Goal: Task Accomplishment & Management: Manage account settings

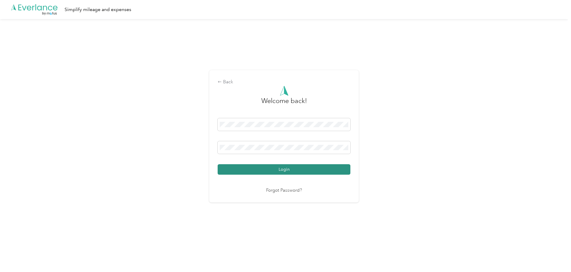
click at [283, 171] on button "Login" at bounding box center [284, 169] width 133 height 10
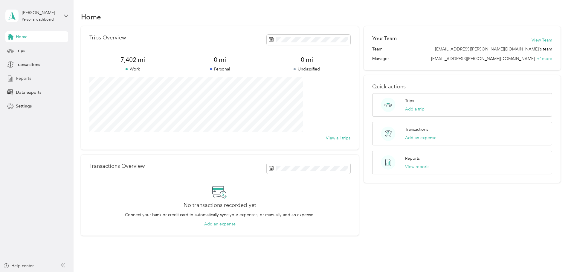
click at [24, 77] on span "Reports" at bounding box center [23, 78] width 15 height 6
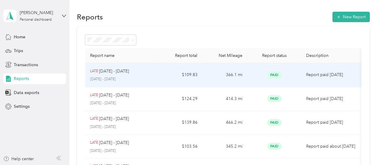
click at [123, 77] on p "June 16 - 30, 2025" at bounding box center [121, 79] width 62 height 5
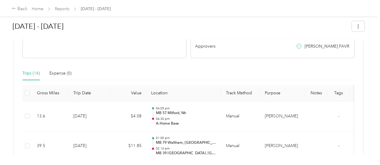
scroll to position [120, 0]
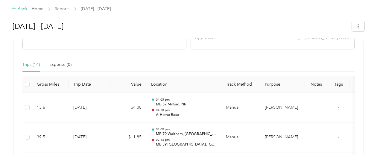
click at [23, 7] on div "Back" at bounding box center [20, 8] width 16 height 7
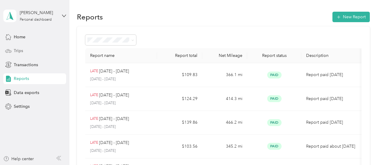
click at [20, 52] on span "Trips" at bounding box center [18, 51] width 9 height 6
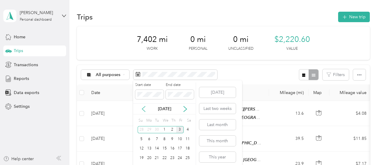
click at [142, 107] on icon at bounding box center [143, 109] width 6 height 6
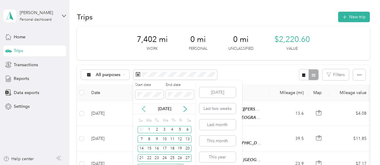
click at [142, 107] on icon at bounding box center [143, 109] width 6 height 6
click at [158, 128] on div "1" at bounding box center [157, 129] width 8 height 7
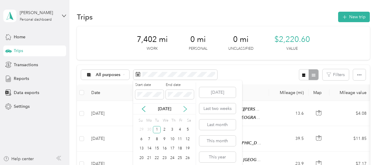
click at [185, 110] on icon at bounding box center [185, 108] width 3 height 5
click at [142, 108] on icon at bounding box center [143, 109] width 6 height 6
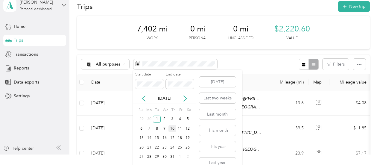
scroll to position [20, 0]
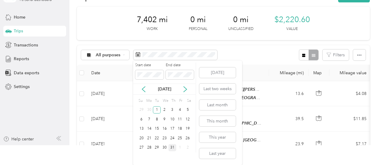
click at [174, 147] on div "31" at bounding box center [172, 147] width 8 height 7
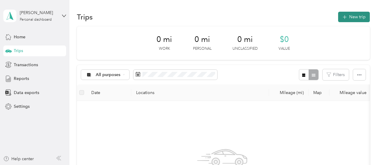
click at [355, 18] on button "New trip" at bounding box center [354, 17] width 32 height 10
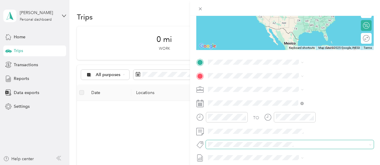
scroll to position [90, 0]
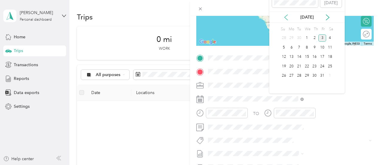
click at [287, 14] on icon at bounding box center [286, 17] width 6 height 6
click at [307, 39] on div "2" at bounding box center [307, 37] width 8 height 7
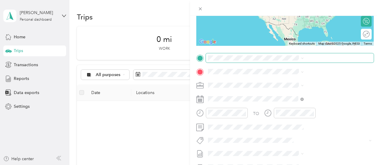
click at [285, 54] on span at bounding box center [290, 58] width 168 height 10
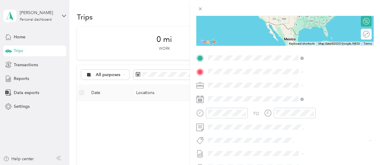
click at [299, 87] on span "[STREET_ADDRESS][US_STATE]" at bounding box center [312, 88] width 60 height 5
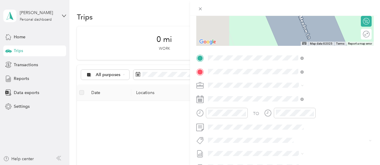
click at [327, 99] on div "MB 43 Nashua, NH Amherst Street, 03063, Nashua, New Hampshire, United States" at bounding box center [323, 104] width 82 height 24
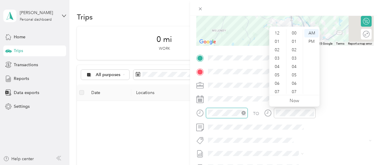
scroll to position [36, 0]
click at [279, 55] on div "07" at bounding box center [277, 56] width 14 height 8
click at [294, 33] on div "00" at bounding box center [294, 33] width 14 height 8
click at [307, 3] on div at bounding box center [285, 8] width 190 height 16
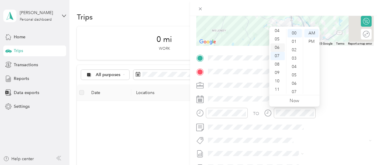
click at [277, 47] on div "06" at bounding box center [277, 47] width 14 height 8
click at [294, 33] on div "45" at bounding box center [294, 32] width 14 height 8
click at [305, 1] on div at bounding box center [285, 8] width 190 height 16
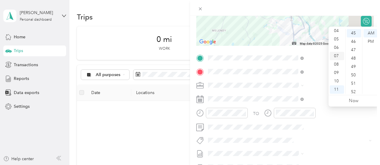
click at [337, 55] on div "07" at bounding box center [336, 56] width 14 height 8
click at [354, 59] on div "03" at bounding box center [353, 58] width 14 height 8
click at [340, 6] on div at bounding box center [285, 8] width 190 height 16
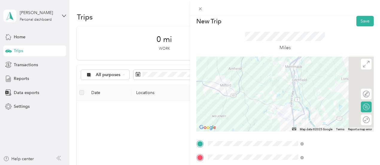
scroll to position [0, 0]
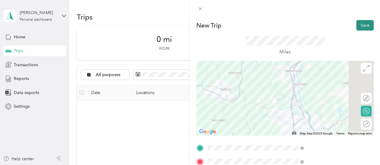
click at [361, 25] on button "Save" at bounding box center [364, 25] width 17 height 10
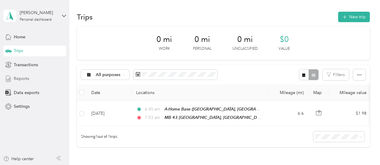
click at [23, 78] on span "Reports" at bounding box center [21, 78] width 15 height 6
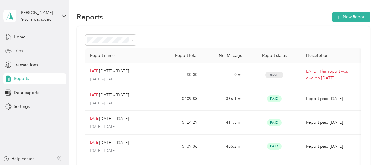
click at [24, 50] on div "Trips" at bounding box center [34, 50] width 63 height 11
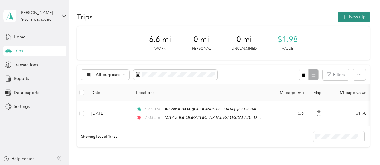
click at [357, 18] on button "New trip" at bounding box center [354, 17] width 32 height 10
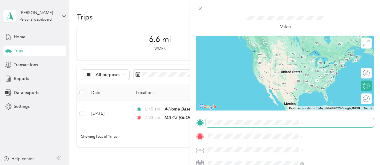
scroll to position [60, 0]
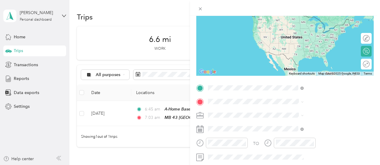
click at [313, 20] on div "MB 43 Nashua, NH Amherst Street, 03063, Nashua, New Hampshire, United States" at bounding box center [323, 26] width 82 height 24
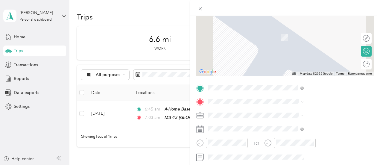
click at [299, 42] on span "Lafayette Road, 03801, Portsmouth, New Hampshire, United States" at bounding box center [315, 44] width 66 height 11
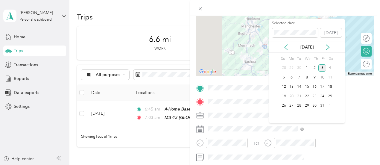
click at [285, 45] on icon at bounding box center [286, 47] width 6 height 6
click at [307, 66] on div "2" at bounding box center [307, 67] width 8 height 7
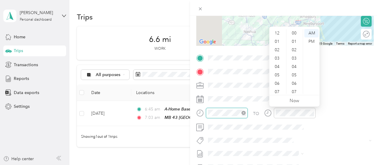
scroll to position [36, 0]
click at [278, 62] on div "08" at bounding box center [277, 64] width 14 height 8
click at [294, 56] on div "55" at bounding box center [294, 56] width 14 height 8
click at [306, 6] on div at bounding box center [285, 8] width 190 height 16
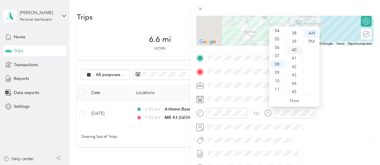
click at [293, 50] on div "40" at bounding box center [294, 50] width 14 height 8
click at [316, 7] on div at bounding box center [285, 8] width 190 height 16
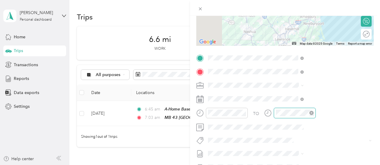
scroll to position [438, 0]
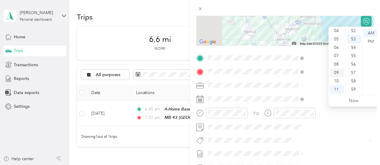
click at [340, 74] on div "09" at bounding box center [336, 72] width 14 height 8
click at [353, 44] on div "50" at bounding box center [353, 44] width 14 height 8
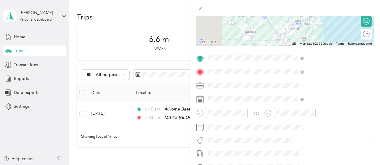
click at [339, 8] on div at bounding box center [285, 8] width 190 height 16
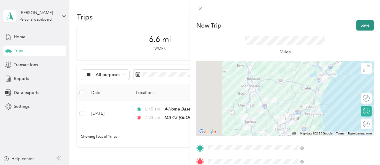
click at [361, 25] on button "Save" at bounding box center [364, 25] width 17 height 10
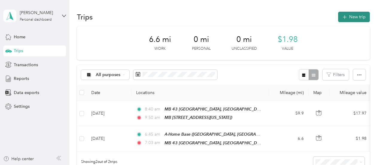
click at [350, 15] on button "New trip" at bounding box center [354, 17] width 32 height 10
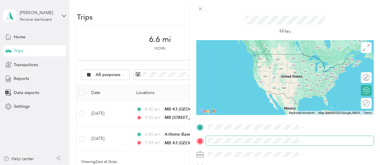
scroll to position [30, 0]
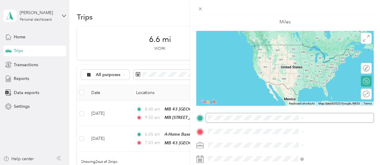
click at [295, 121] on span at bounding box center [290, 118] width 168 height 10
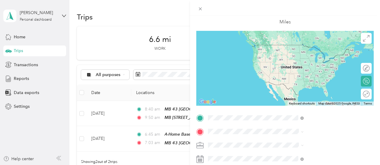
click at [307, 56] on div "MB 56 Portsmouth, NH Lafayette Road, 03801, Portsmouth, New Hampshire, United S…" at bounding box center [323, 56] width 82 height 24
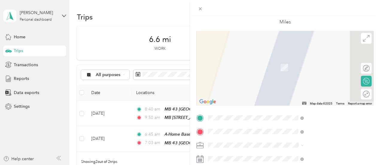
click at [319, 78] on strong "Market Basket" at bounding box center [317, 78] width 28 height 5
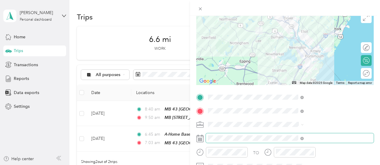
scroll to position [60, 0]
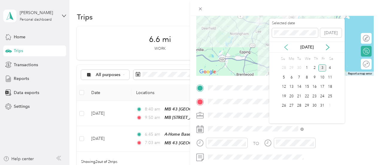
click at [284, 46] on icon at bounding box center [286, 47] width 6 height 6
click at [308, 69] on div "2" at bounding box center [307, 67] width 8 height 7
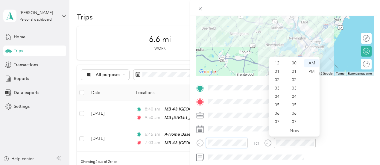
scroll to position [438, 0]
click at [277, 119] on div "11" at bounding box center [277, 119] width 14 height 8
click at [293, 62] on div "27" at bounding box center [294, 60] width 14 height 8
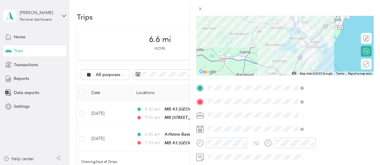
click at [307, 4] on div at bounding box center [285, 8] width 190 height 16
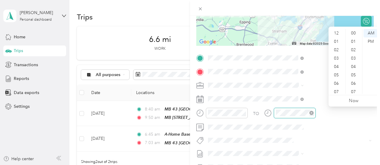
scroll to position [438, 0]
click at [353, 71] on div "57" at bounding box center [353, 72] width 14 height 8
click at [337, 5] on div at bounding box center [285, 8] width 190 height 16
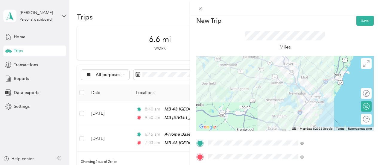
scroll to position [0, 0]
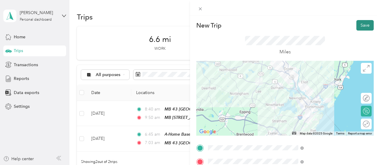
click at [362, 22] on button "Save" at bounding box center [364, 25] width 17 height 10
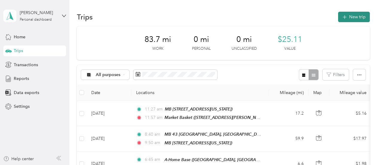
click at [353, 15] on button "New trip" at bounding box center [354, 17] width 32 height 10
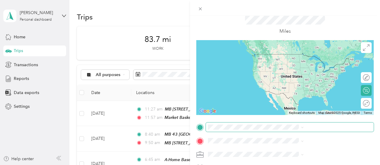
scroll to position [30, 0]
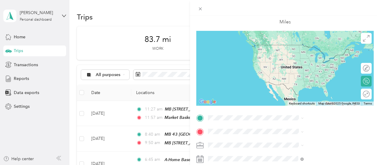
click at [314, 56] on div "TEAM Market Basket [STREET_ADDRESS][GEOGRAPHIC_DATA][PERSON_NAME][PERSON_NAME],…" at bounding box center [323, 52] width 82 height 21
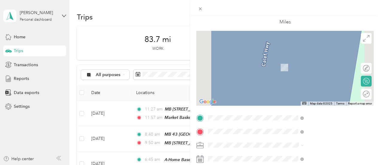
click at [308, 90] on span "[PERSON_NAME] Highway, 03042, [GEOGRAPHIC_DATA], [US_STATE], [GEOGRAPHIC_DATA]" at bounding box center [316, 95] width 68 height 18
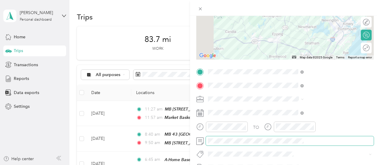
scroll to position [90, 0]
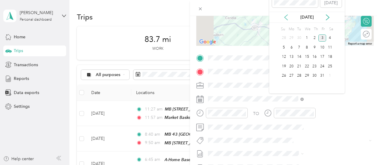
click at [286, 16] on icon at bounding box center [285, 17] width 3 height 5
click at [307, 37] on div "2" at bounding box center [307, 37] width 8 height 7
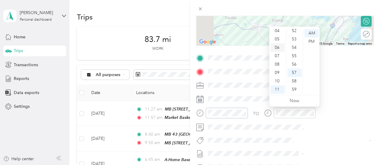
scroll to position [0, 0]
click at [277, 40] on div "01" at bounding box center [277, 41] width 14 height 8
click at [293, 54] on div "30" at bounding box center [294, 56] width 14 height 8
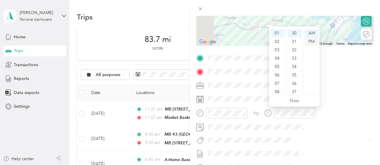
drag, startPoint x: 308, startPoint y: 40, endPoint x: 311, endPoint y: 38, distance: 3.4
click at [308, 40] on div "PM" at bounding box center [311, 41] width 14 height 8
click at [321, 7] on div at bounding box center [285, 8] width 190 height 16
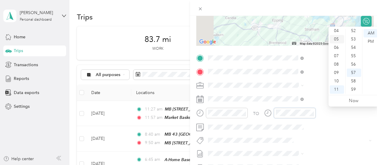
scroll to position [0, 0]
click at [338, 44] on div "01" at bounding box center [336, 41] width 14 height 8
drag, startPoint x: 353, startPoint y: 74, endPoint x: 362, endPoint y: 58, distance: 18.2
click at [353, 74] on div "50" at bounding box center [353, 74] width 14 height 8
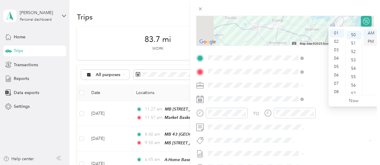
scroll to position [418, 0]
click at [370, 40] on div "PM" at bounding box center [370, 41] width 14 height 8
click at [340, 3] on div at bounding box center [285, 8] width 190 height 16
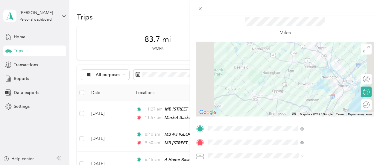
scroll to position [0, 0]
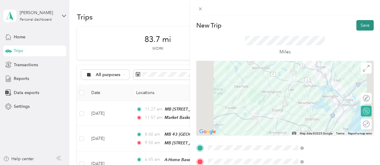
drag, startPoint x: 360, startPoint y: 22, endPoint x: 358, endPoint y: 25, distance: 3.6
click at [360, 22] on button "Save" at bounding box center [364, 25] width 17 height 10
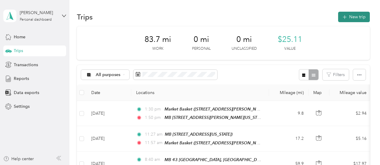
click at [355, 15] on button "New trip" at bounding box center [354, 17] width 32 height 10
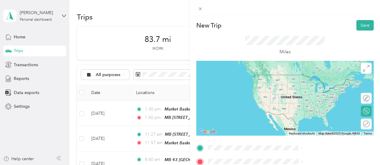
click at [306, 103] on span "[PERSON_NAME] Highway, 03042, [GEOGRAPHIC_DATA], [US_STATE], [GEOGRAPHIC_DATA]" at bounding box center [316, 111] width 68 height 18
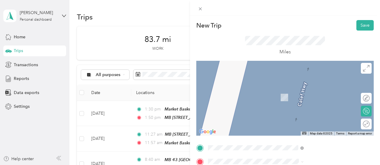
scroll to position [90, 0]
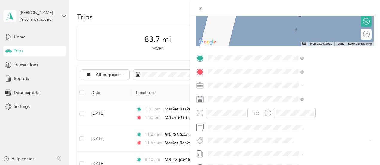
click at [297, 103] on div "MB [STREET_ADDRESS][PERSON_NAME][US_STATE]" at bounding box center [323, 104] width 82 height 24
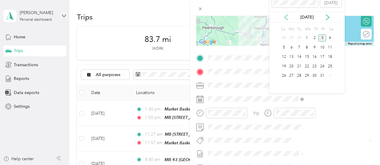
click at [288, 16] on icon at bounding box center [286, 17] width 6 height 6
click at [307, 38] on div "2" at bounding box center [307, 37] width 8 height 7
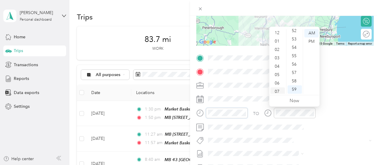
scroll to position [0, 0]
click at [276, 59] on div "03" at bounding box center [277, 58] width 14 height 8
click at [294, 91] on div "20" at bounding box center [294, 92] width 14 height 8
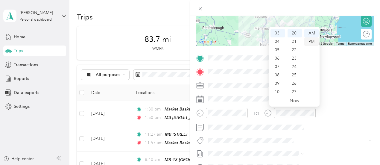
drag, startPoint x: 311, startPoint y: 43, endPoint x: 313, endPoint y: 40, distance: 3.6
click at [311, 42] on div "PM" at bounding box center [311, 41] width 14 height 8
click at [319, 4] on div at bounding box center [285, 8] width 190 height 16
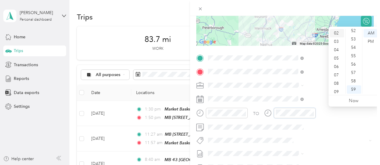
scroll to position [6, 0]
click at [335, 52] on div "03" at bounding box center [336, 52] width 14 height 8
click at [337, 43] on div "04" at bounding box center [336, 41] width 14 height 8
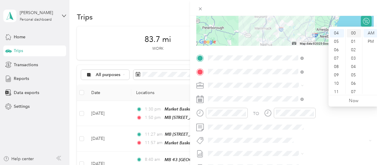
click at [354, 35] on div "00" at bounding box center [353, 33] width 14 height 8
click at [372, 42] on div "PM" at bounding box center [370, 41] width 14 height 8
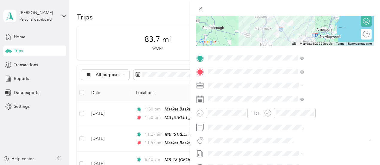
click at [356, 8] on div at bounding box center [285, 8] width 190 height 16
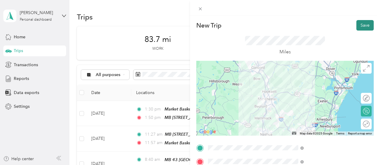
click at [357, 25] on button "Save" at bounding box center [364, 25] width 17 height 10
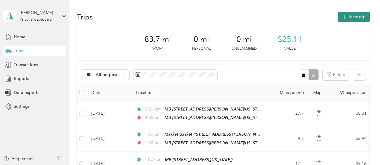
click at [355, 16] on button "New trip" at bounding box center [354, 17] width 32 height 10
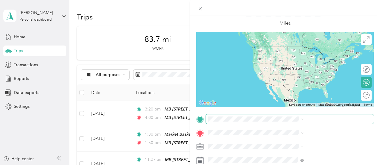
scroll to position [60, 0]
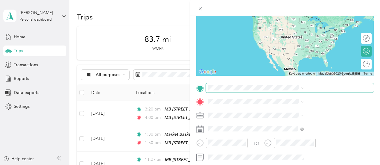
click at [293, 89] on span at bounding box center [290, 88] width 168 height 10
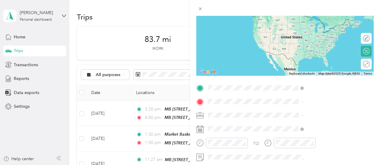
click at [297, 18] on div "MB [STREET_ADDRESS][PERSON_NAME][US_STATE]" at bounding box center [323, 26] width 82 height 24
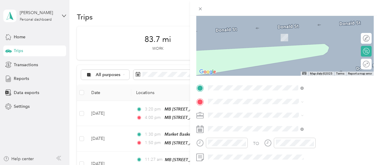
click at [303, 37] on span "[STREET_ADDRESS][US_STATE]" at bounding box center [312, 37] width 60 height 5
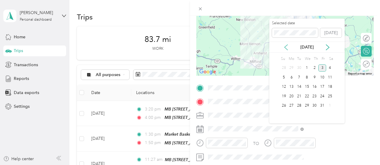
click at [287, 46] on icon at bounding box center [286, 47] width 6 height 6
click at [307, 68] on div "2" at bounding box center [307, 67] width 8 height 7
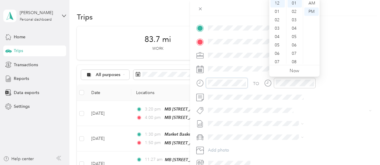
scroll to position [8, 0]
click at [278, 34] on div "04" at bounding box center [277, 37] width 14 height 8
click at [292, 48] on div "35" at bounding box center [294, 49] width 14 height 8
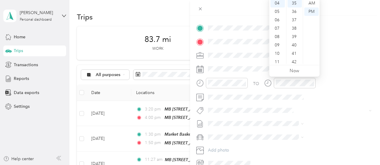
click at [333, 4] on div at bounding box center [285, 8] width 190 height 16
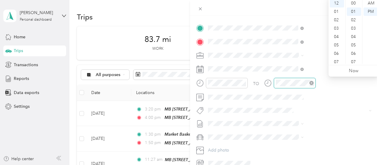
scroll to position [8, 0]
click at [338, 36] on div "04" at bounding box center [336, 37] width 14 height 8
click at [353, 25] on div "50" at bounding box center [353, 25] width 14 height 8
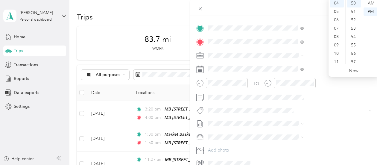
click at [306, 4] on div at bounding box center [285, 8] width 190 height 16
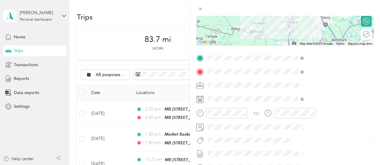
scroll to position [0, 0]
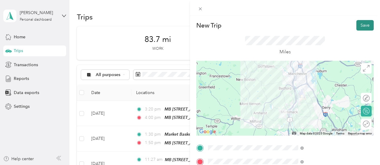
click at [360, 27] on button "Save" at bounding box center [364, 25] width 17 height 10
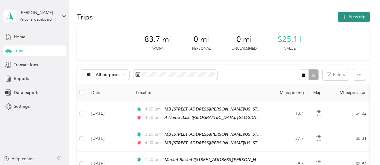
click at [354, 16] on button "New trip" at bounding box center [354, 17] width 32 height 10
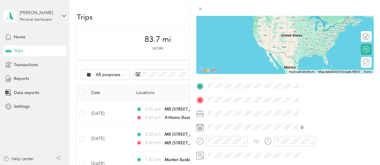
scroll to position [90, 0]
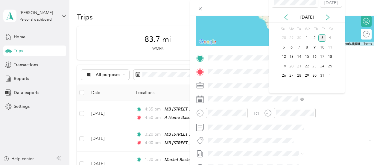
click at [285, 16] on icon at bounding box center [286, 17] width 6 height 6
click at [292, 48] on div "7" at bounding box center [291, 47] width 8 height 7
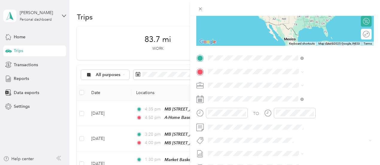
click at [315, 88] on span "[STREET_ADDRESS][US_STATE]" at bounding box center [312, 88] width 60 height 5
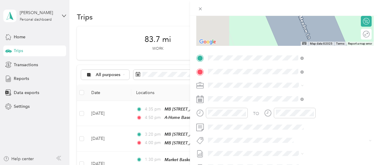
click at [311, 105] on div "MB Corp. [GEOGRAPHIC_DATA], [US_STATE], [GEOGRAPHIC_DATA]" at bounding box center [323, 101] width 82 height 19
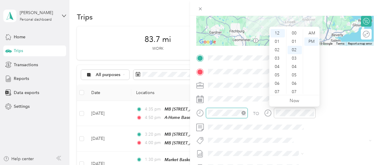
scroll to position [17, 0]
click at [278, 83] on div "06" at bounding box center [277, 83] width 14 height 8
click at [293, 34] on div "00" at bounding box center [294, 33] width 14 height 8
click at [313, 33] on div "AM" at bounding box center [311, 33] width 14 height 8
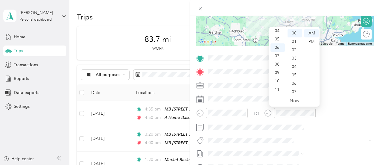
click at [327, 6] on div at bounding box center [285, 8] width 190 height 16
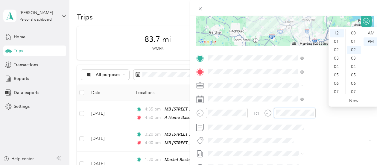
scroll to position [17, 0]
click at [335, 84] on div "06" at bounding box center [336, 83] width 14 height 8
click at [351, 63] on div "45" at bounding box center [353, 64] width 14 height 8
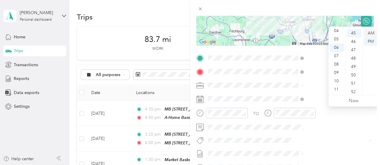
click at [373, 33] on div "AM" at bounding box center [370, 33] width 14 height 8
click at [372, 32] on div "AM" at bounding box center [370, 33] width 14 height 8
click at [307, 4] on div at bounding box center [285, 8] width 190 height 16
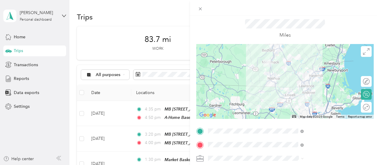
scroll to position [0, 0]
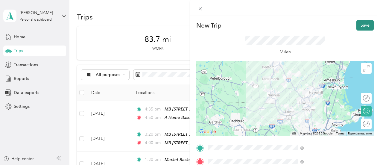
click at [360, 22] on button "Save" at bounding box center [364, 25] width 17 height 10
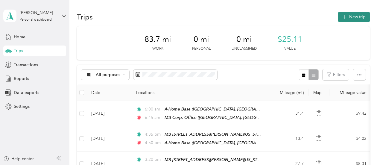
click at [358, 18] on button "New trip" at bounding box center [354, 17] width 32 height 10
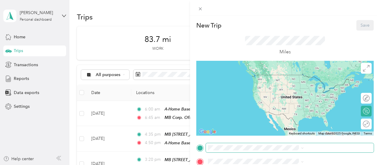
scroll to position [90, 0]
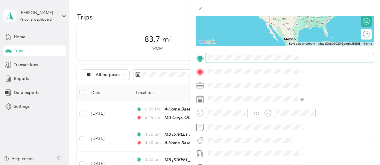
click at [289, 54] on span at bounding box center [290, 58] width 168 height 10
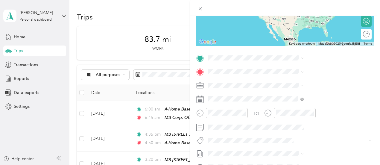
click at [295, 86] on span "[GEOGRAPHIC_DATA], [US_STATE], [GEOGRAPHIC_DATA]" at bounding box center [316, 89] width 68 height 11
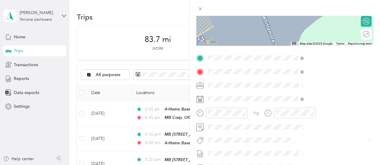
click at [303, 101] on span "[STREET_ADDRESS][US_STATE]" at bounding box center [312, 101] width 60 height 5
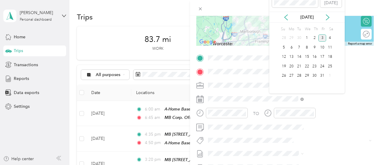
click at [286, 13] on div "[DATE]" at bounding box center [306, 17] width 75 height 11
click at [285, 17] on icon at bounding box center [286, 17] width 6 height 6
click at [285, 18] on icon at bounding box center [285, 17] width 3 height 5
click at [292, 49] on div "7" at bounding box center [291, 47] width 8 height 7
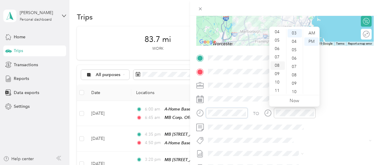
scroll to position [36, 0]
click at [277, 83] on div "10" at bounding box center [277, 81] width 14 height 8
click at [294, 70] on div "50" at bounding box center [294, 68] width 14 height 8
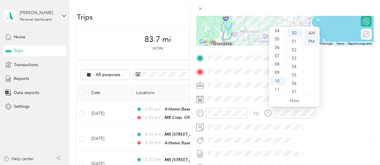
click at [310, 31] on div "AM" at bounding box center [311, 33] width 14 height 8
click at [324, 5] on div at bounding box center [285, 8] width 190 height 16
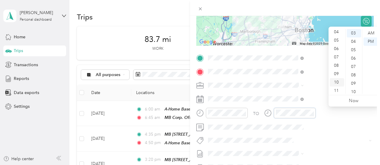
scroll to position [36, 0]
click at [336, 86] on div "11" at bounding box center [336, 89] width 14 height 8
click at [351, 51] on div "30" at bounding box center [353, 50] width 14 height 8
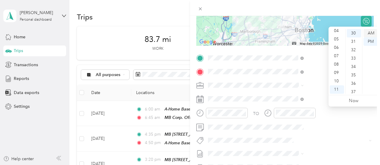
click at [371, 31] on div "AM" at bounding box center [370, 33] width 14 height 8
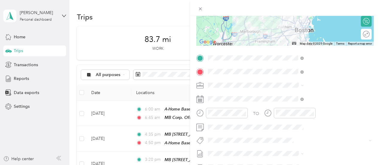
click at [357, 7] on div at bounding box center [285, 8] width 190 height 16
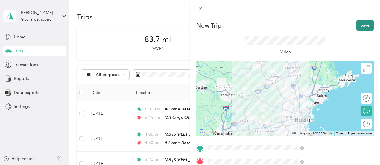
click at [358, 25] on button "Save" at bounding box center [364, 25] width 17 height 10
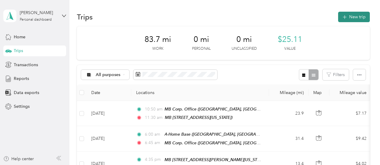
click at [358, 17] on button "New trip" at bounding box center [354, 17] width 32 height 10
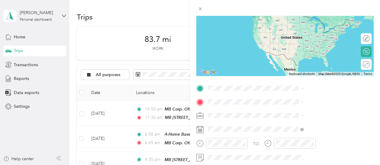
scroll to position [60, 0]
click at [312, 20] on div "MB [STREET_ADDRESS][US_STATE]" at bounding box center [321, 20] width 79 height 13
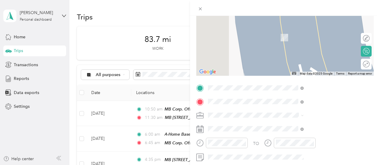
click at [315, 40] on span "[PERSON_NAME][GEOGRAPHIC_DATA][US_STATE], [GEOGRAPHIC_DATA]" at bounding box center [320, 45] width 76 height 11
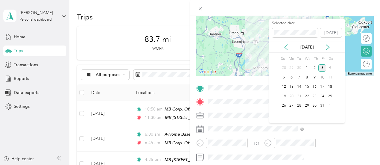
click at [284, 44] on icon at bounding box center [286, 47] width 6 height 6
click at [291, 74] on div "7" at bounding box center [291, 77] width 8 height 7
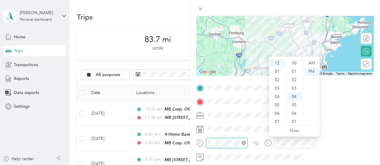
scroll to position [33, 0]
click at [279, 72] on div "01" at bounding box center [277, 71] width 14 height 8
click at [294, 95] on div "15" at bounding box center [294, 95] width 14 height 8
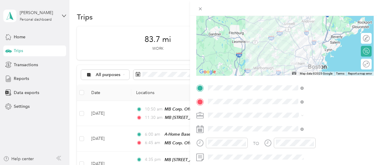
click at [318, 5] on div at bounding box center [285, 8] width 190 height 16
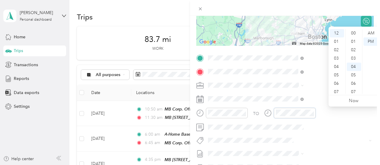
scroll to position [33, 0]
click at [336, 41] on div "01" at bounding box center [336, 41] width 14 height 8
click at [353, 56] on div "55" at bounding box center [353, 56] width 14 height 8
click at [359, 4] on div at bounding box center [285, 8] width 190 height 16
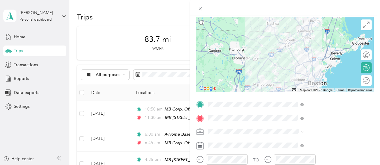
scroll to position [0, 0]
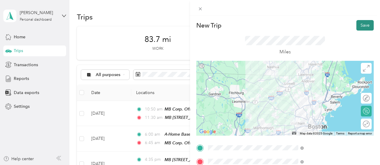
click at [364, 26] on button "Save" at bounding box center [364, 25] width 17 height 10
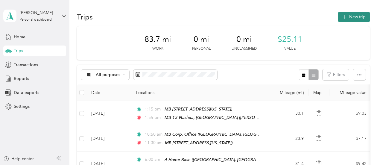
click at [354, 19] on button "New trip" at bounding box center [354, 17] width 32 height 10
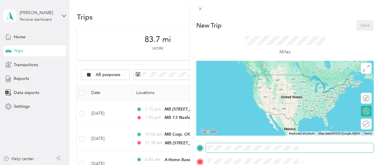
scroll to position [30, 0]
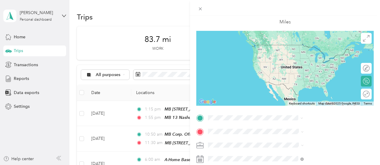
click at [309, 46] on strong "MB 13 [GEOGRAPHIC_DATA], [GEOGRAPHIC_DATA]" at bounding box center [323, 49] width 82 height 10
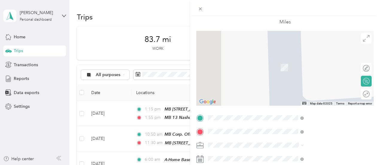
click at [295, 65] on span "[STREET_ADDRESS][US_STATE]" at bounding box center [312, 67] width 60 height 5
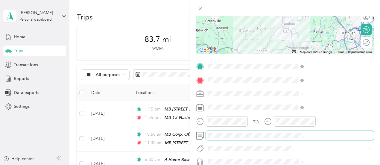
scroll to position [90, 0]
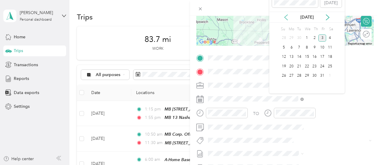
click at [286, 15] on icon at bounding box center [285, 17] width 3 height 5
click at [283, 14] on icon at bounding box center [286, 17] width 6 height 6
click at [291, 46] on div "7" at bounding box center [291, 47] width 8 height 7
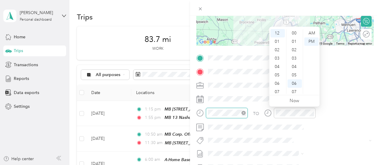
scroll to position [50, 0]
click at [277, 56] on div "03" at bounding box center [277, 58] width 14 height 8
click at [296, 58] on div "27" at bounding box center [294, 59] width 14 height 8
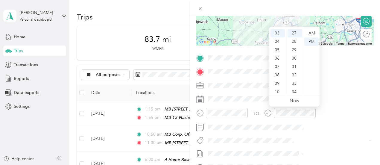
click at [325, 3] on div at bounding box center [285, 8] width 190 height 16
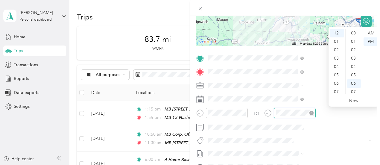
scroll to position [50, 0]
click at [338, 59] on div "03" at bounding box center [336, 58] width 14 height 8
click at [355, 84] on div "55" at bounding box center [353, 84] width 14 height 8
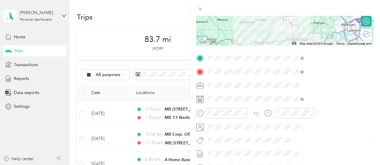
click at [348, 6] on div at bounding box center [285, 8] width 190 height 16
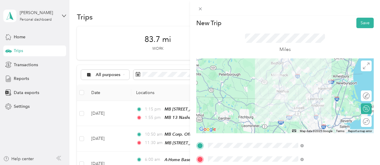
scroll to position [0, 0]
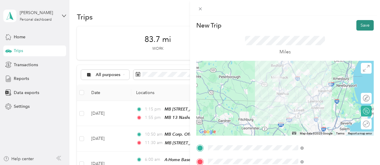
click at [356, 24] on button "Save" at bounding box center [364, 25] width 17 height 10
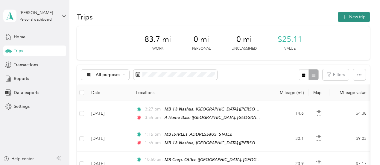
click at [359, 13] on button "New trip" at bounding box center [354, 17] width 32 height 10
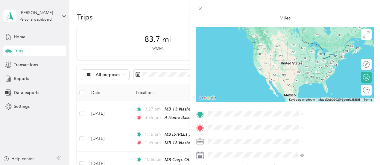
scroll to position [60, 0]
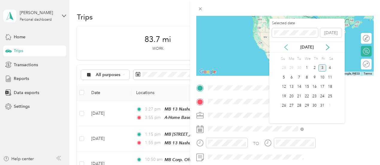
click at [284, 45] on icon at bounding box center [286, 47] width 6 height 6
click at [284, 46] on icon at bounding box center [286, 47] width 6 height 6
click at [304, 75] on div "9" at bounding box center [307, 77] width 8 height 7
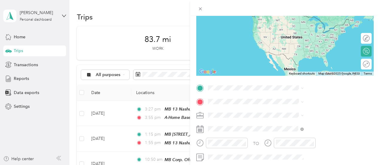
click at [303, 26] on div "A-Home Base [GEOGRAPHIC_DATA], [US_STATE], [GEOGRAPHIC_DATA]" at bounding box center [312, 19] width 60 height 13
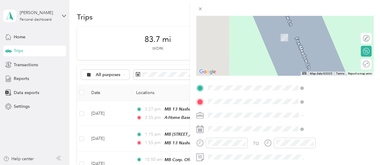
click at [308, 40] on span "[GEOGRAPHIC_DATA][US_STATE], [GEOGRAPHIC_DATA]" at bounding box center [315, 45] width 66 height 11
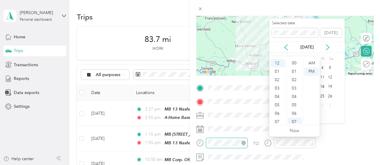
scroll to position [59, 0]
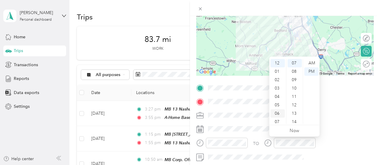
click at [279, 111] on div "06" at bounding box center [277, 113] width 14 height 8
click at [296, 83] on div "45" at bounding box center [294, 82] width 14 height 8
click at [311, 61] on div "AM" at bounding box center [311, 63] width 14 height 8
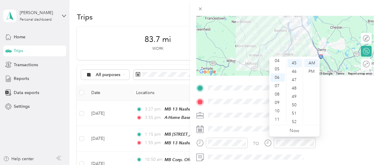
click at [328, 3] on div at bounding box center [285, 8] width 190 height 16
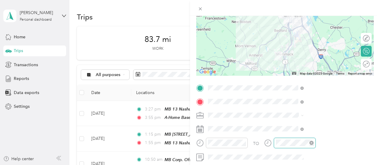
scroll to position [59, 0]
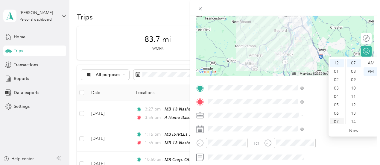
click at [337, 121] on div "07" at bounding box center [336, 121] width 14 height 8
click at [354, 113] on div "13" at bounding box center [353, 113] width 14 height 8
drag, startPoint x: 372, startPoint y: 61, endPoint x: 375, endPoint y: 56, distance: 5.9
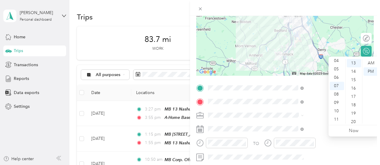
click at [372, 61] on div "AM" at bounding box center [370, 63] width 14 height 8
click at [345, 5] on div at bounding box center [285, 8] width 190 height 16
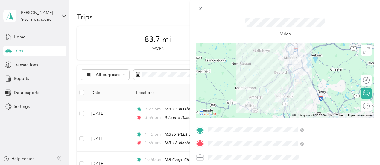
scroll to position [0, 0]
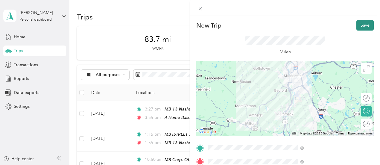
click at [364, 21] on button "Save" at bounding box center [364, 25] width 17 height 10
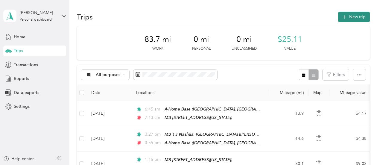
click at [356, 16] on button "New trip" at bounding box center [354, 17] width 32 height 10
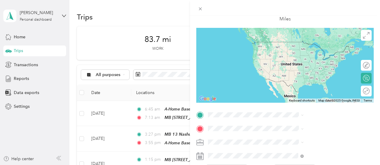
scroll to position [60, 0]
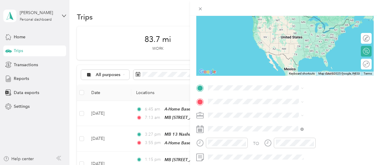
click at [301, 20] on div "MB [STREET_ADDRESS][US_STATE]" at bounding box center [323, 25] width 82 height 24
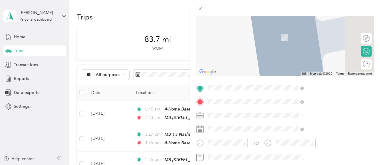
click at [310, 39] on div "MB [STREET_ADDRESS][US_STATE]" at bounding box center [323, 40] width 82 height 24
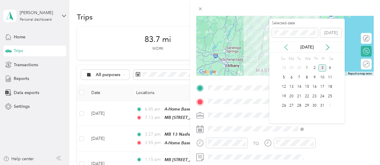
click at [283, 48] on icon at bounding box center [286, 47] width 6 height 6
click at [307, 76] on div "9" at bounding box center [307, 77] width 8 height 7
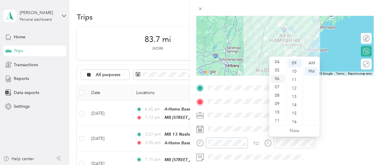
scroll to position [36, 0]
click at [275, 103] on div "09" at bounding box center [277, 102] width 14 height 8
click at [295, 105] on div "05" at bounding box center [294, 105] width 14 height 8
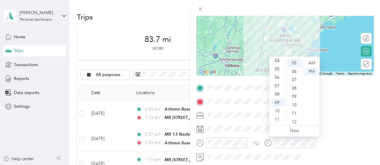
click at [322, 3] on div at bounding box center [285, 8] width 190 height 16
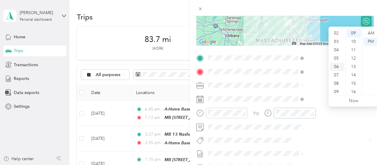
scroll to position [30, 0]
click at [337, 86] on div "10" at bounding box center [336, 87] width 14 height 8
click at [353, 67] on div "20" at bounding box center [353, 65] width 14 height 8
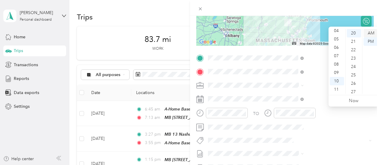
click at [369, 33] on div "AM" at bounding box center [370, 33] width 14 height 8
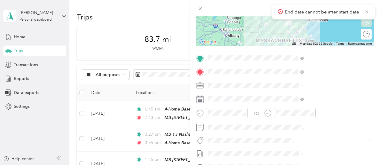
click at [362, 8] on div at bounding box center [285, 8] width 190 height 16
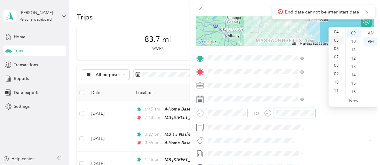
scroll to position [36, 0]
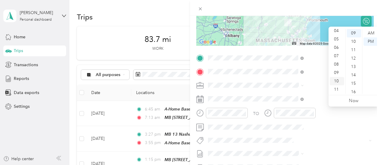
click at [337, 82] on div "10" at bounding box center [336, 81] width 14 height 8
click at [355, 50] on div "20" at bounding box center [353, 51] width 14 height 8
click at [372, 34] on div "AM" at bounding box center [370, 33] width 14 height 8
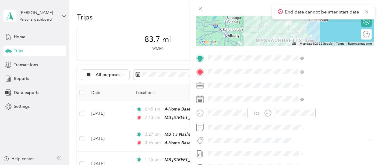
click at [358, 7] on div at bounding box center [285, 8] width 190 height 16
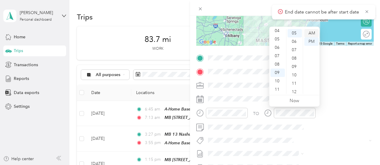
click at [316, 33] on div "AM" at bounding box center [311, 33] width 14 height 8
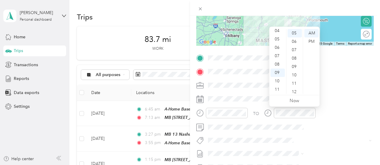
click at [312, 7] on div at bounding box center [285, 8] width 190 height 16
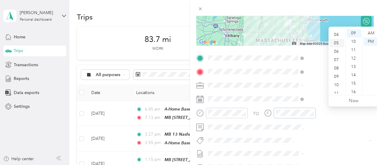
scroll to position [36, 0]
click at [338, 81] on div "10" at bounding box center [336, 81] width 14 height 8
click at [351, 65] on div "20" at bounding box center [353, 65] width 14 height 8
click at [369, 31] on div "AM" at bounding box center [370, 33] width 14 height 8
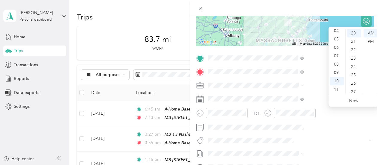
click at [360, 7] on div at bounding box center [285, 8] width 190 height 16
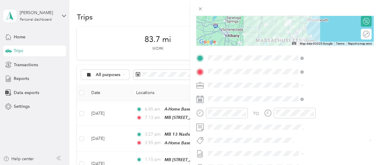
scroll to position [0, 0]
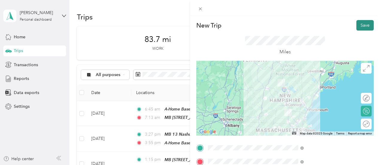
click at [359, 24] on button "Save" at bounding box center [364, 25] width 17 height 10
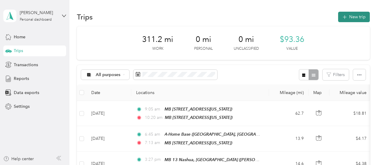
click at [356, 16] on button "New trip" at bounding box center [354, 17] width 32 height 10
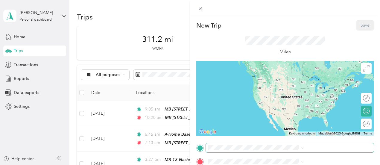
scroll to position [30, 0]
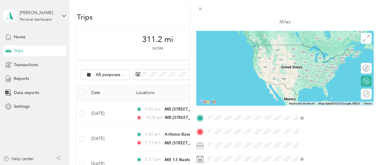
click at [301, 49] on div "MB [STREET_ADDRESS][US_STATE]" at bounding box center [323, 56] width 82 height 24
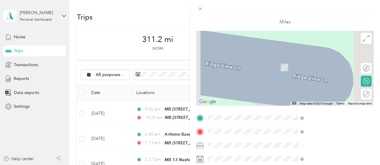
click at [309, 82] on strong "MB 66 Hooksett, NH" at bounding box center [321, 81] width 79 height 5
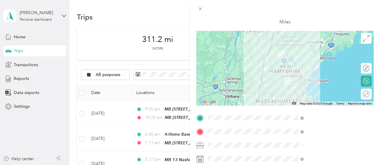
scroll to position [60, 0]
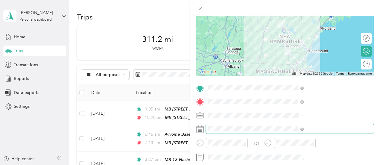
click at [293, 126] on span at bounding box center [290, 129] width 168 height 10
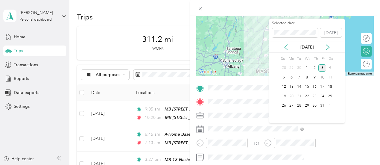
click at [284, 45] on icon at bounding box center [286, 47] width 6 height 6
click at [308, 80] on div "9" at bounding box center [307, 77] width 8 height 7
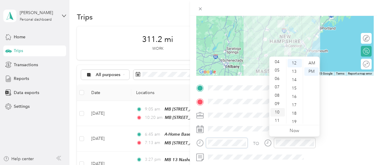
scroll to position [36, 0]
click at [277, 119] on div "11" at bounding box center [277, 119] width 14 height 8
click at [293, 107] on div "53" at bounding box center [294, 107] width 14 height 8
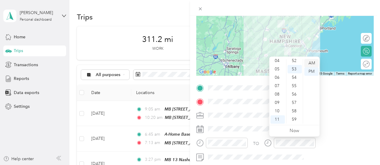
click at [311, 64] on div "AM" at bounding box center [311, 63] width 14 height 8
click at [320, 7] on div at bounding box center [285, 8] width 190 height 16
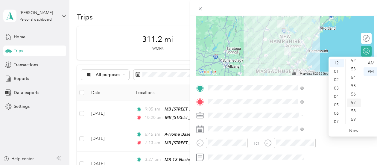
click at [353, 101] on div "57" at bounding box center [353, 102] width 14 height 8
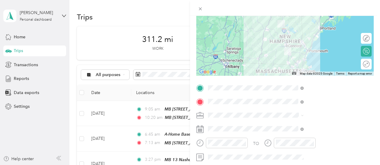
click at [353, 4] on div at bounding box center [285, 8] width 190 height 16
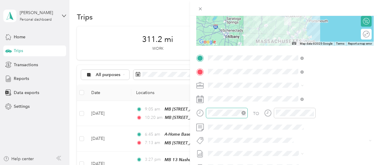
scroll to position [0, 0]
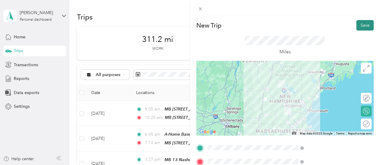
click at [358, 24] on button "Save" at bounding box center [364, 25] width 17 height 10
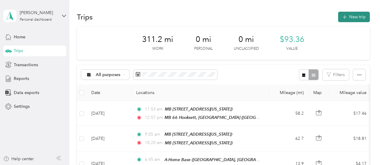
click at [349, 17] on button "New trip" at bounding box center [354, 17] width 32 height 10
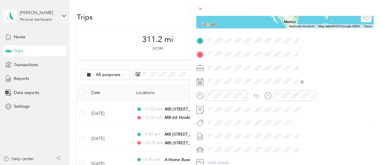
scroll to position [120, 0]
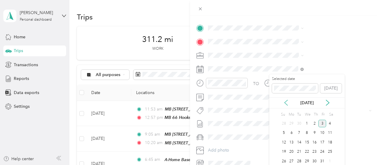
click at [284, 101] on icon at bounding box center [286, 103] width 6 height 6
click at [307, 131] on div "9" at bounding box center [307, 132] width 8 height 7
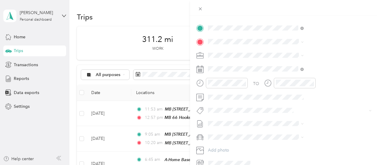
click at [313, 76] on div "MB 66 Hooksett, NH 30 Market Dr Hooksett NH" at bounding box center [321, 76] width 79 height 13
click at [302, 74] on div "A-Home Base [GEOGRAPHIC_DATA], [US_STATE], [GEOGRAPHIC_DATA]" at bounding box center [312, 67] width 60 height 13
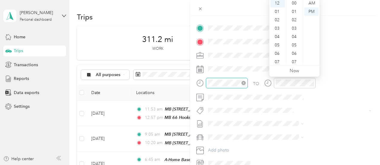
scroll to position [151, 0]
click at [278, 19] on div "02" at bounding box center [277, 20] width 14 height 8
click at [295, 30] on div "50" at bounding box center [294, 32] width 14 height 8
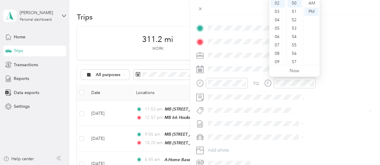
click at [327, 3] on div at bounding box center [285, 8] width 190 height 16
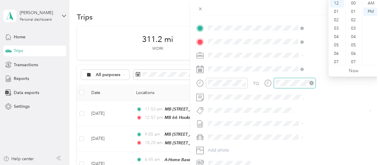
scroll to position [151, 0]
click at [336, 27] on div "03" at bounding box center [336, 28] width 14 height 8
click at [351, 17] on div "20" at bounding box center [353, 20] width 14 height 8
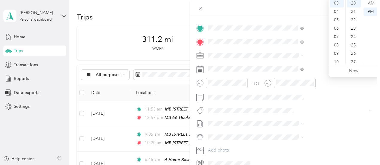
click at [307, 4] on div at bounding box center [285, 8] width 190 height 16
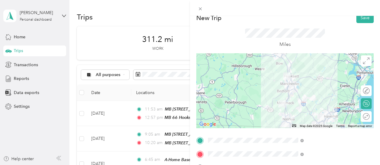
scroll to position [0, 0]
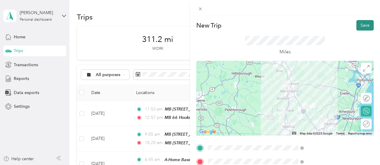
click at [356, 25] on button "Save" at bounding box center [364, 25] width 17 height 10
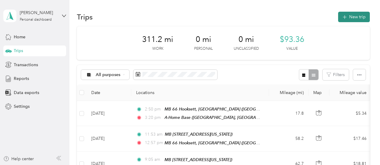
click at [353, 17] on button "New trip" at bounding box center [354, 17] width 32 height 10
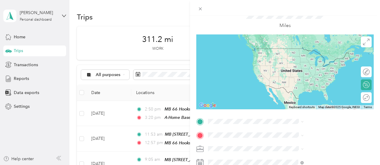
scroll to position [60, 0]
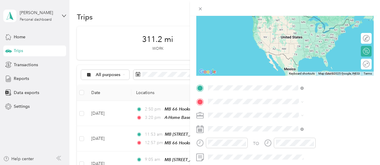
click at [304, 24] on span "[STREET_ADDRESS][US_STATE]" at bounding box center [312, 23] width 60 height 5
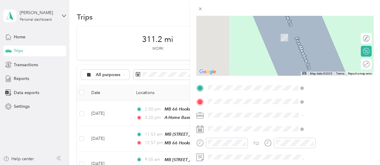
click at [301, 32] on strong "MB Corp. Office" at bounding box center [298, 30] width 32 height 5
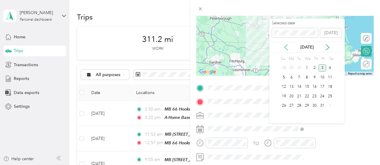
click at [285, 48] on icon at bounding box center [285, 47] width 3 height 5
click at [294, 88] on div "14" at bounding box center [291, 86] width 8 height 7
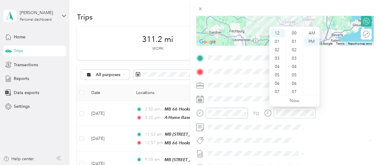
scroll to position [159, 0]
click at [278, 83] on div "06" at bounding box center [277, 83] width 14 height 8
click at [298, 35] on div "00" at bounding box center [294, 33] width 14 height 8
click at [314, 34] on div "AM" at bounding box center [311, 33] width 14 height 8
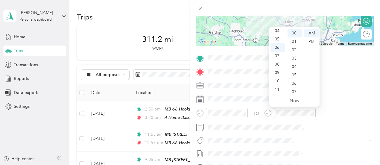
click at [328, 8] on div at bounding box center [285, 8] width 190 height 16
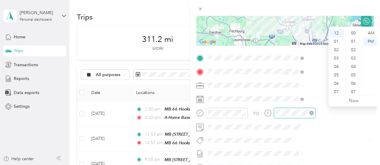
scroll to position [159, 0]
click at [337, 82] on div "06" at bounding box center [336, 83] width 14 height 8
click at [353, 84] on div "43" at bounding box center [353, 84] width 14 height 8
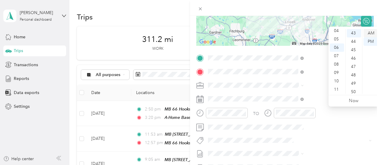
click at [372, 34] on div "AM" at bounding box center [370, 33] width 14 height 8
click at [365, 2] on div at bounding box center [285, 8] width 190 height 16
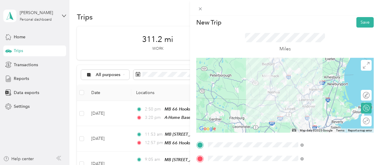
scroll to position [0, 0]
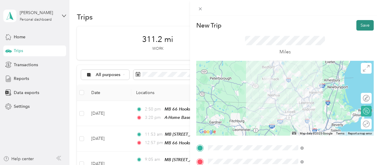
click at [364, 25] on button "Save" at bounding box center [364, 25] width 17 height 10
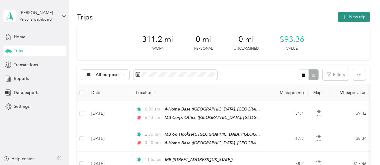
click at [347, 15] on button "New trip" at bounding box center [354, 17] width 32 height 10
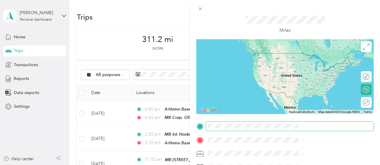
scroll to position [60, 0]
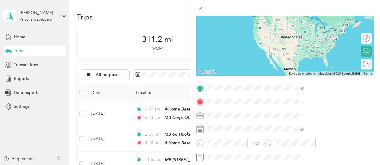
click at [298, 22] on span "[GEOGRAPHIC_DATA], [US_STATE], [GEOGRAPHIC_DATA]" at bounding box center [316, 26] width 68 height 11
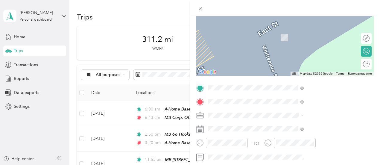
click at [302, 40] on span "[GEOGRAPHIC_DATA], 01545, [GEOGRAPHIC_DATA], [US_STATE], [GEOGRAPHIC_DATA]" at bounding box center [316, 49] width 68 height 18
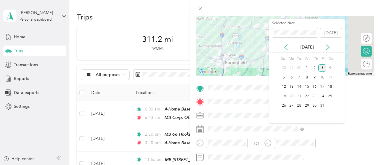
click at [284, 44] on icon at bounding box center [286, 47] width 6 height 6
click at [291, 87] on div "14" at bounding box center [291, 86] width 8 height 7
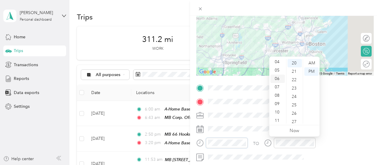
scroll to position [36, 0]
click at [276, 117] on div "11" at bounding box center [277, 119] width 14 height 8
click at [291, 61] on div "00" at bounding box center [294, 63] width 14 height 8
click at [312, 63] on div "AM" at bounding box center [311, 63] width 14 height 8
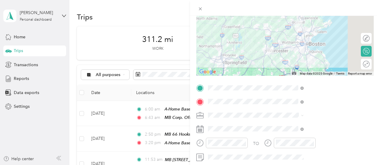
click at [330, 3] on div at bounding box center [285, 8] width 190 height 16
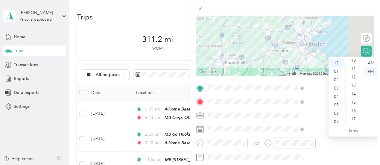
scroll to position [18, 0]
click at [354, 85] on div "05" at bounding box center [353, 87] width 14 height 8
click at [351, 6] on div at bounding box center [285, 8] width 190 height 16
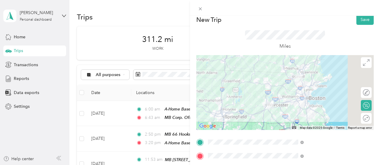
scroll to position [0, 0]
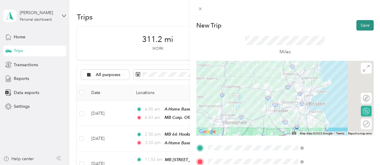
click at [357, 24] on button "Save" at bounding box center [364, 25] width 17 height 10
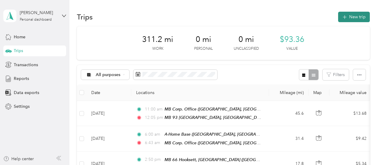
click at [354, 16] on button "New trip" at bounding box center [354, 17] width 32 height 10
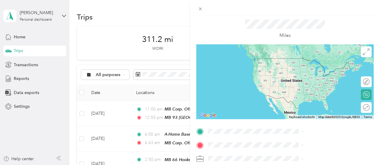
scroll to position [30, 0]
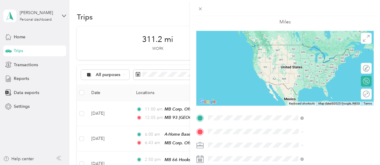
click at [313, 50] on div "MB 93 Shrewsbury, MA Hartford Turnpike, 01545, Shrewsbury, Massachusetts, Unite…" at bounding box center [323, 59] width 82 height 30
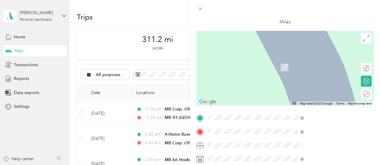
click at [304, 61] on strong "MB 39 Nashua, NH" at bounding box center [323, 63] width 82 height 10
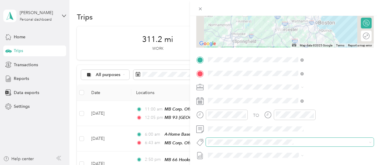
scroll to position [90, 0]
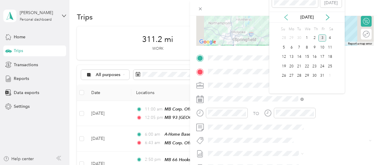
click at [285, 16] on icon at bounding box center [286, 17] width 6 height 6
click at [293, 56] on div "14" at bounding box center [291, 56] width 8 height 7
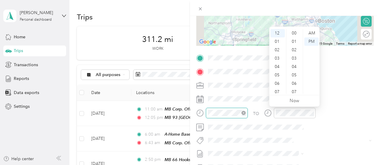
scroll to position [176, 0]
click at [277, 42] on div "01" at bounding box center [277, 41] width 14 height 8
click at [295, 67] on div "50" at bounding box center [294, 66] width 14 height 8
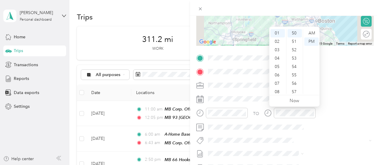
click at [317, 4] on div at bounding box center [285, 8] width 190 height 16
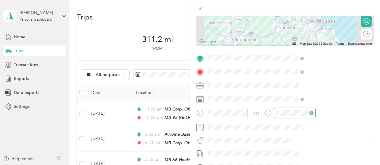
scroll to position [176, 0]
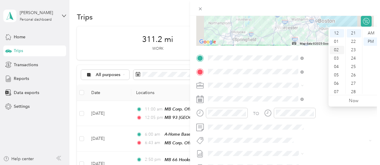
click at [335, 50] on div "02" at bounding box center [336, 50] width 14 height 8
click at [352, 79] on div "55" at bounding box center [353, 78] width 14 height 8
click at [348, 6] on div at bounding box center [285, 8] width 190 height 16
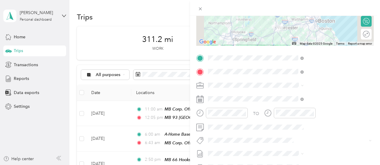
scroll to position [0, 0]
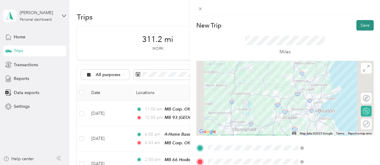
click at [358, 25] on button "Save" at bounding box center [364, 25] width 17 height 10
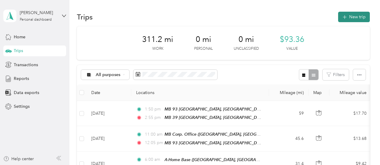
click at [356, 14] on button "New trip" at bounding box center [354, 17] width 32 height 10
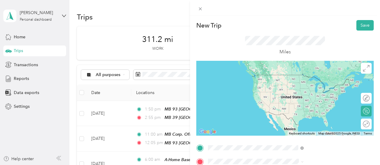
drag, startPoint x: 316, startPoint y: 75, endPoint x: 314, endPoint y: 91, distance: 16.8
click at [316, 75] on strong "MB 39 Nashua, NH" at bounding box center [323, 79] width 82 height 10
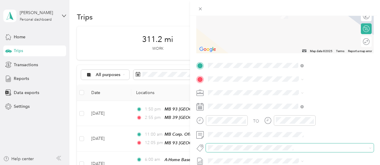
scroll to position [90, 0]
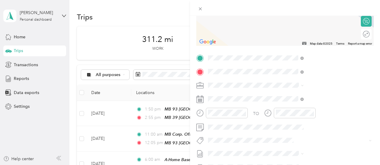
click at [301, 103] on div "A-Home Base [GEOGRAPHIC_DATA], [US_STATE], [GEOGRAPHIC_DATA]" at bounding box center [312, 98] width 60 height 13
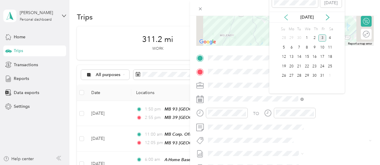
click at [286, 17] on icon at bounding box center [286, 17] width 6 height 6
click at [293, 57] on div "14" at bounding box center [291, 56] width 8 height 7
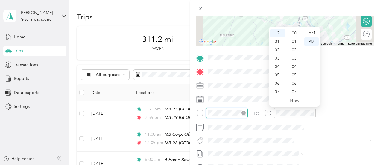
scroll to position [192, 0]
click at [277, 56] on div "03" at bounding box center [277, 58] width 14 height 8
click at [292, 78] on div "50" at bounding box center [294, 80] width 14 height 8
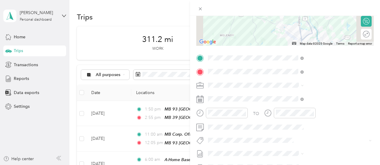
click at [330, 8] on div at bounding box center [285, 8] width 190 height 16
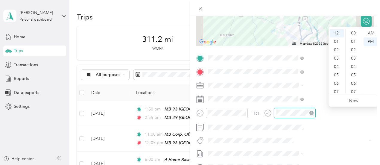
scroll to position [192, 0]
click at [337, 67] on div "04" at bounding box center [336, 66] width 14 height 8
click at [354, 61] on div "05" at bounding box center [353, 62] width 14 height 8
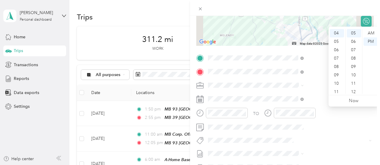
click at [356, 6] on div at bounding box center [285, 8] width 190 height 16
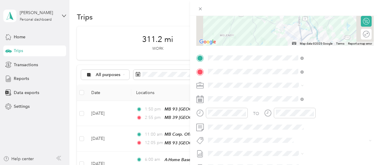
scroll to position [0, 0]
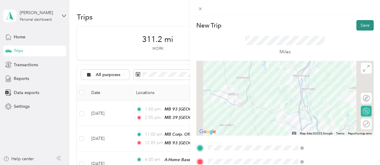
click at [364, 24] on button "Save" at bounding box center [364, 25] width 17 height 10
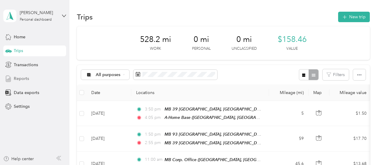
click at [16, 75] on span "Reports" at bounding box center [21, 78] width 15 height 6
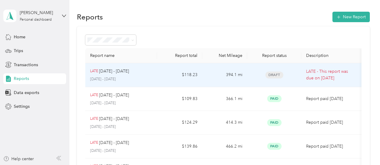
click at [127, 75] on div "LATE Jul 1 - 15, 2025 July 1 - 15, 2025" at bounding box center [121, 75] width 62 height 14
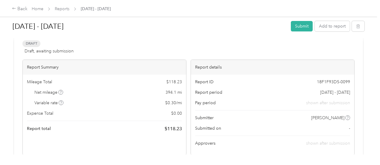
scroll to position [27, 0]
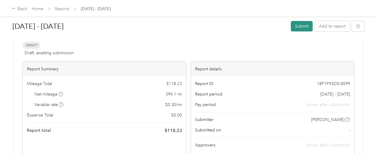
click at [304, 26] on button "Submit" at bounding box center [302, 26] width 22 height 10
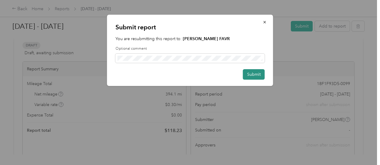
click at [255, 77] on button "Submit" at bounding box center [254, 74] width 22 height 10
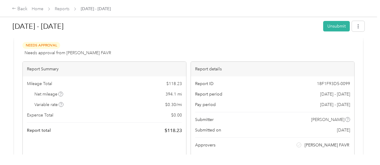
scroll to position [0, 0]
